Goal: Browse casually

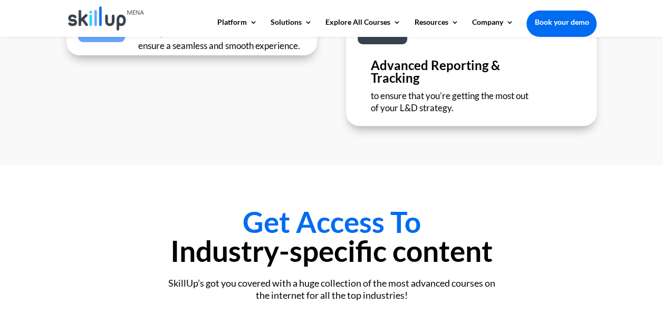
scroll to position [2151, 0]
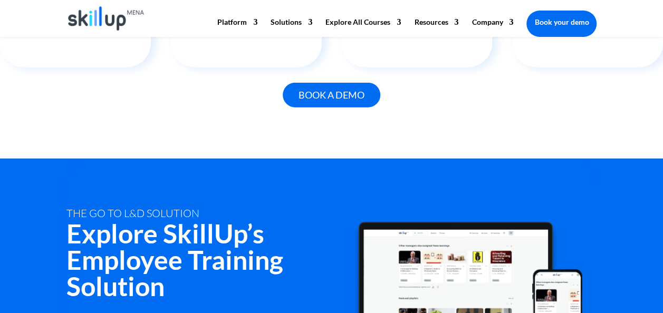
scroll to position [1283, 0]
